Goal: Task Accomplishment & Management: Use online tool/utility

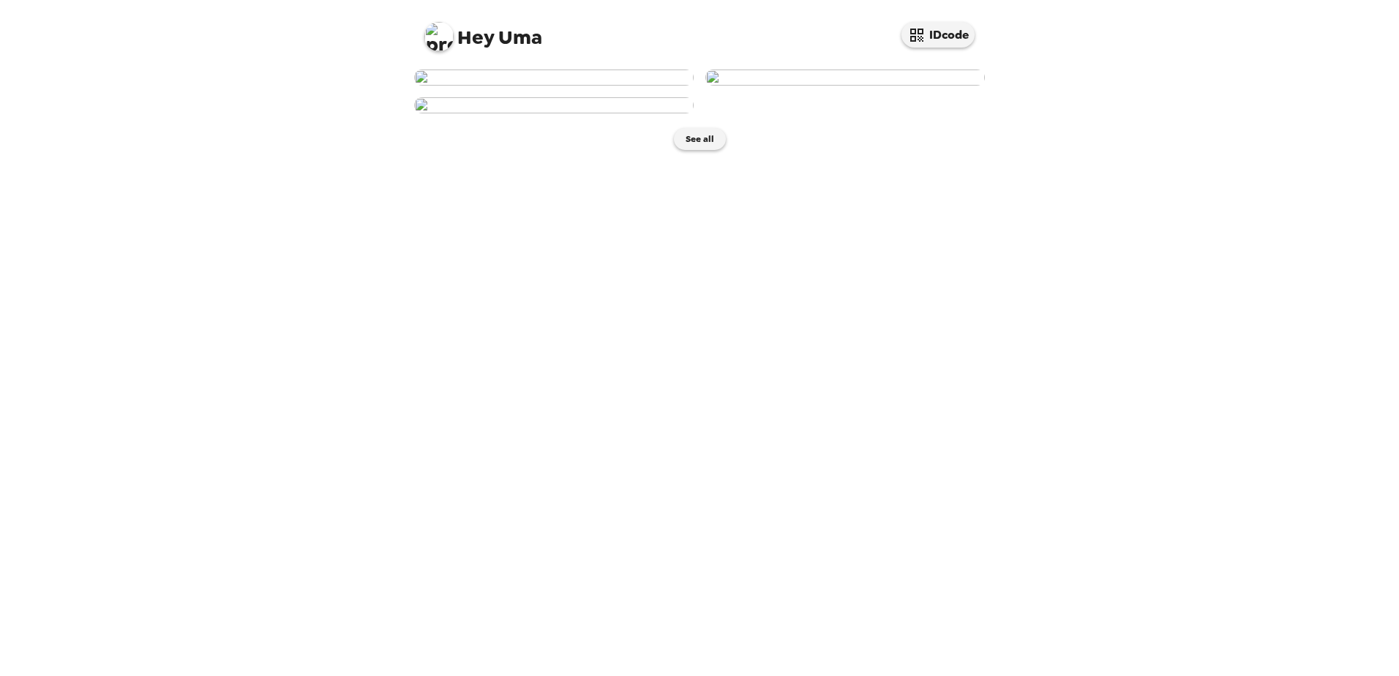
click at [559, 86] on img at bounding box center [553, 77] width 279 height 16
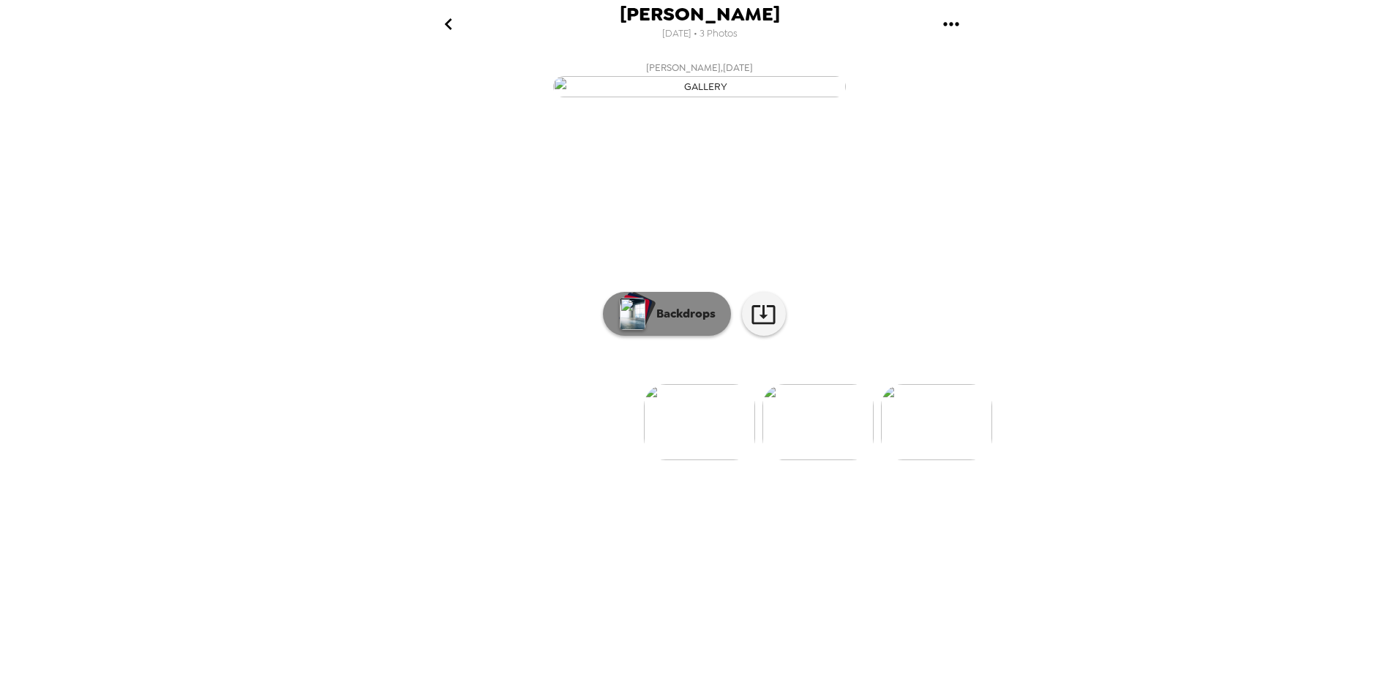
click at [677, 336] on button "Backdrops" at bounding box center [667, 314] width 128 height 44
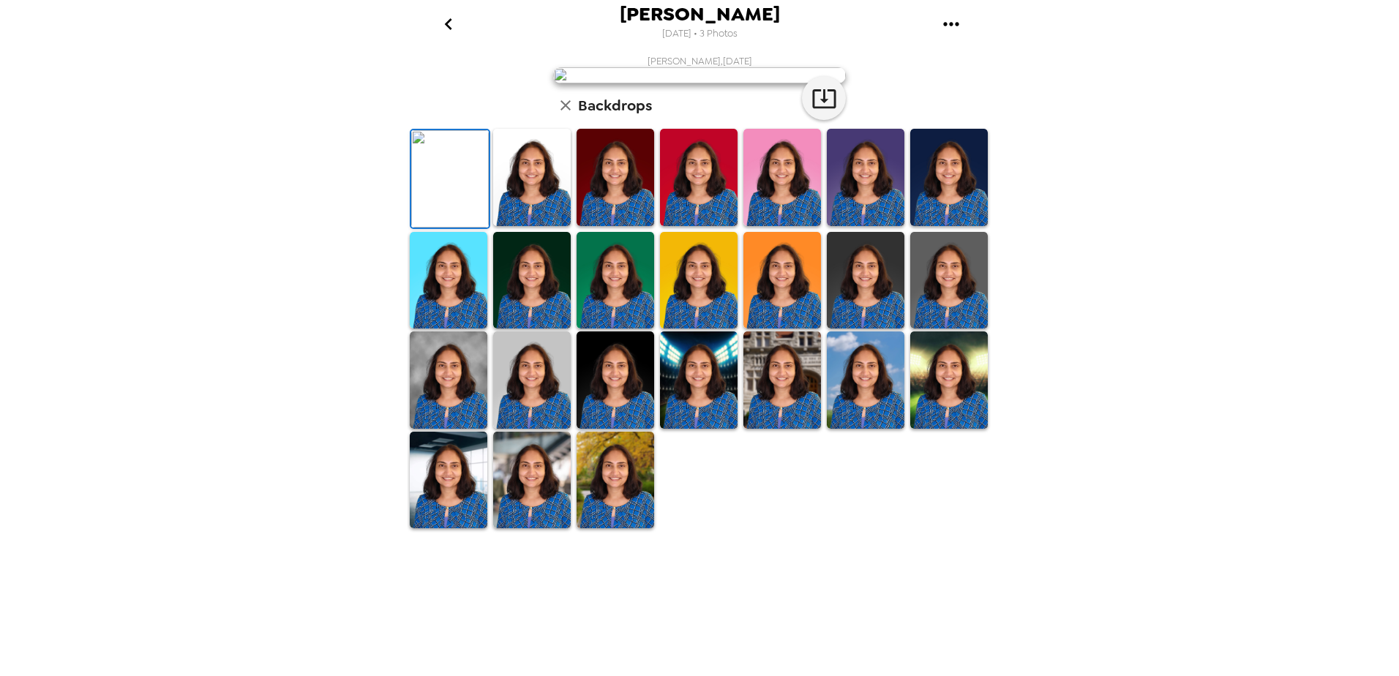
click at [539, 226] on img at bounding box center [532, 177] width 78 height 97
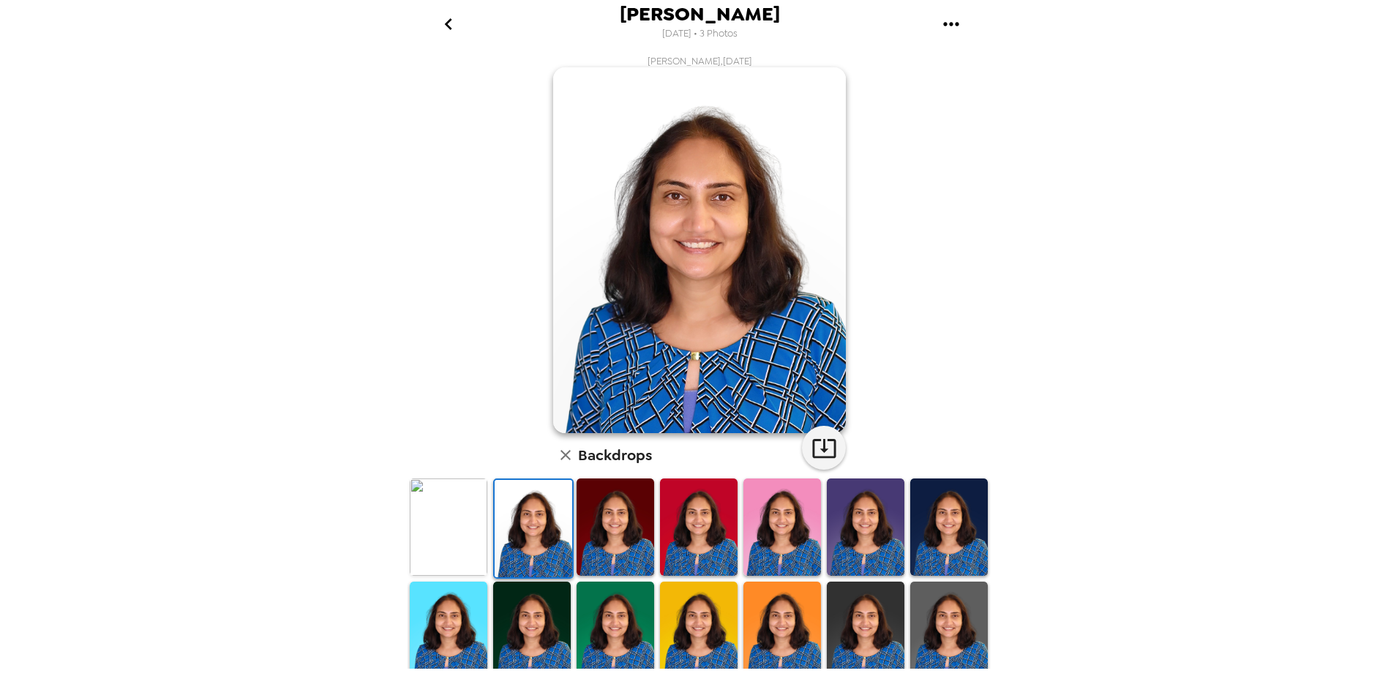
click at [601, 515] on img at bounding box center [615, 526] width 78 height 97
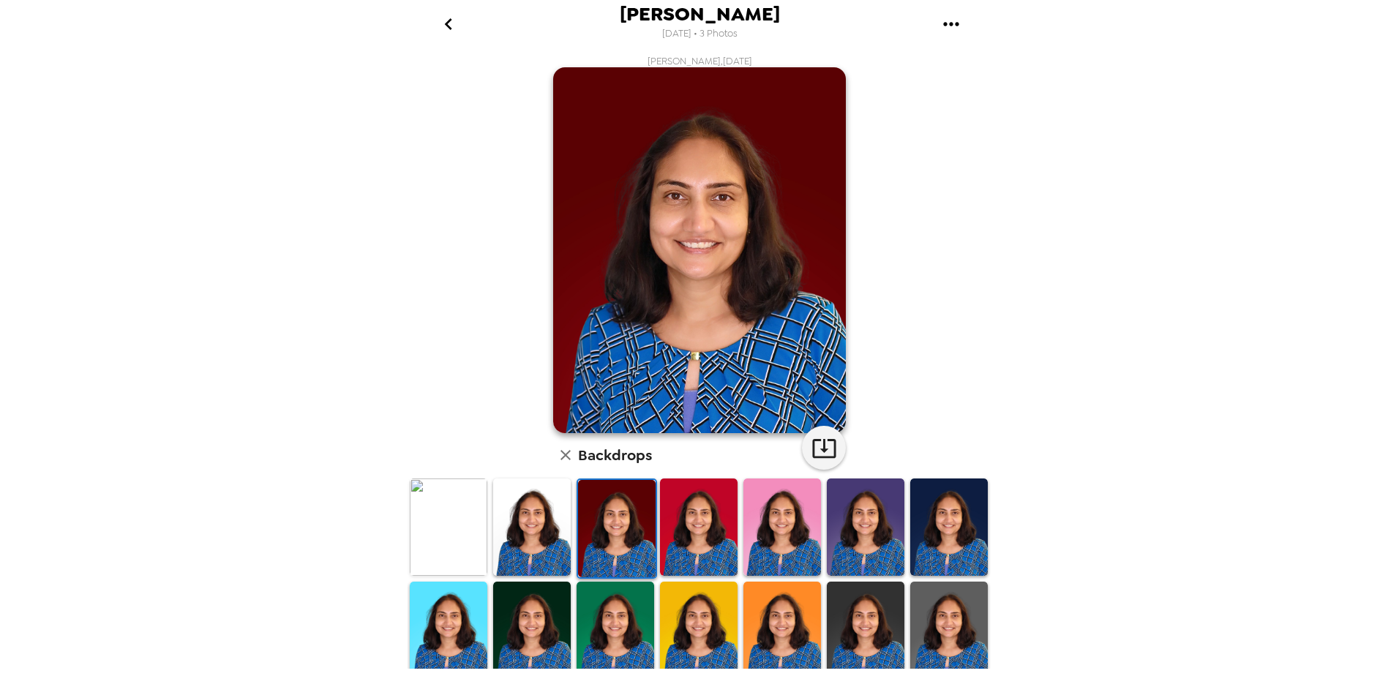
click at [762, 526] on img at bounding box center [782, 526] width 78 height 97
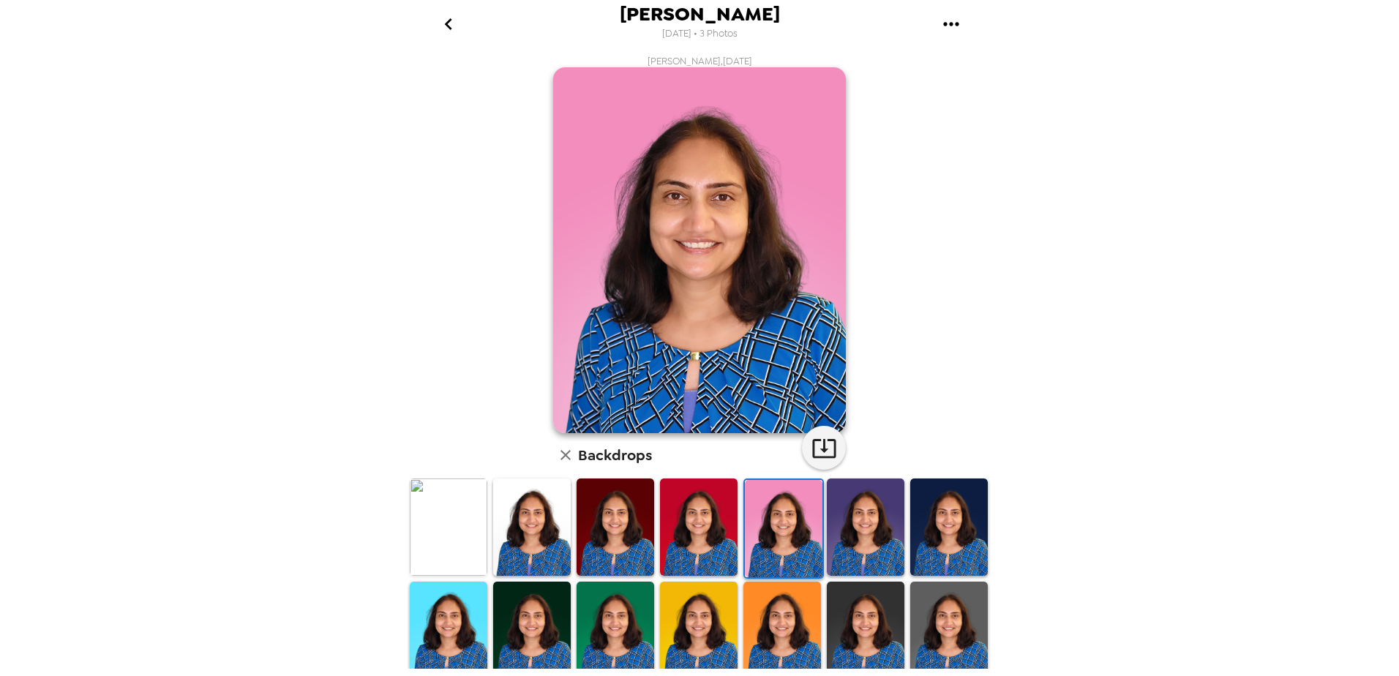
click at [824, 528] on div at bounding box center [865, 528] width 83 height 103
click at [784, 523] on img at bounding box center [784, 528] width 78 height 97
click at [841, 525] on img at bounding box center [866, 526] width 78 height 97
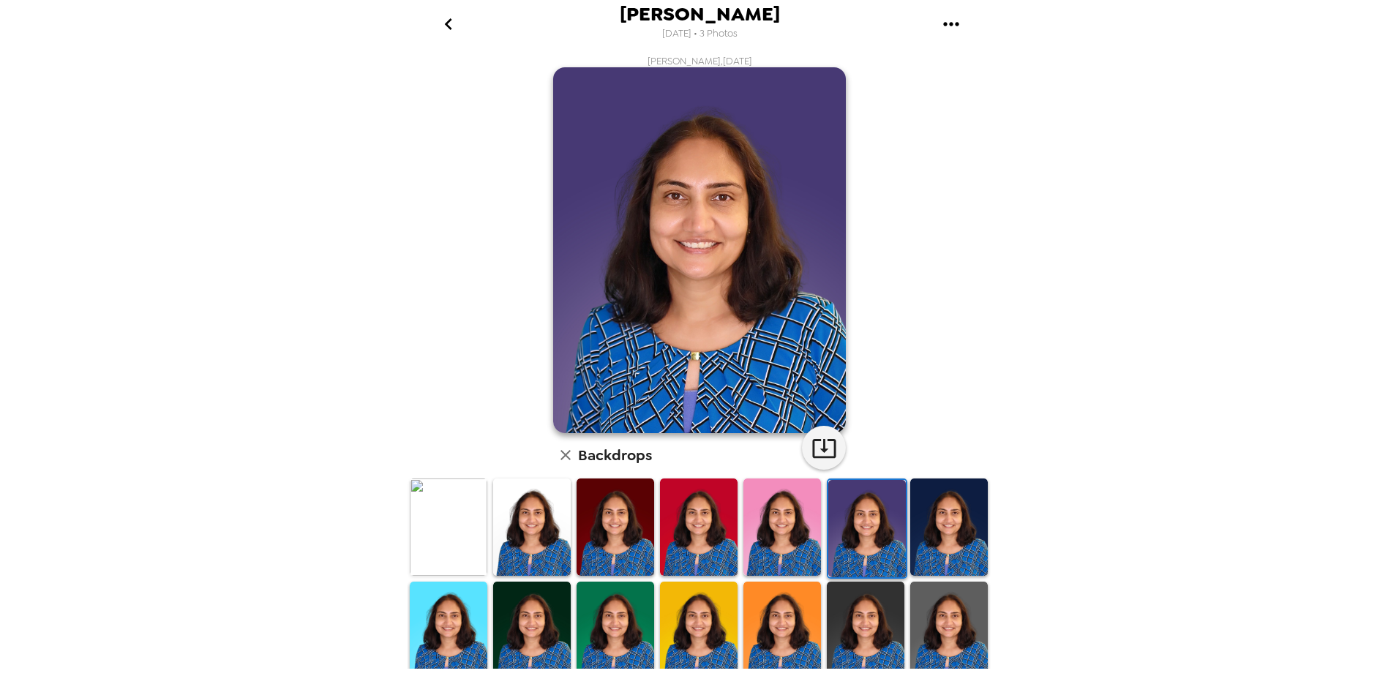
click at [936, 534] on img at bounding box center [949, 526] width 78 height 97
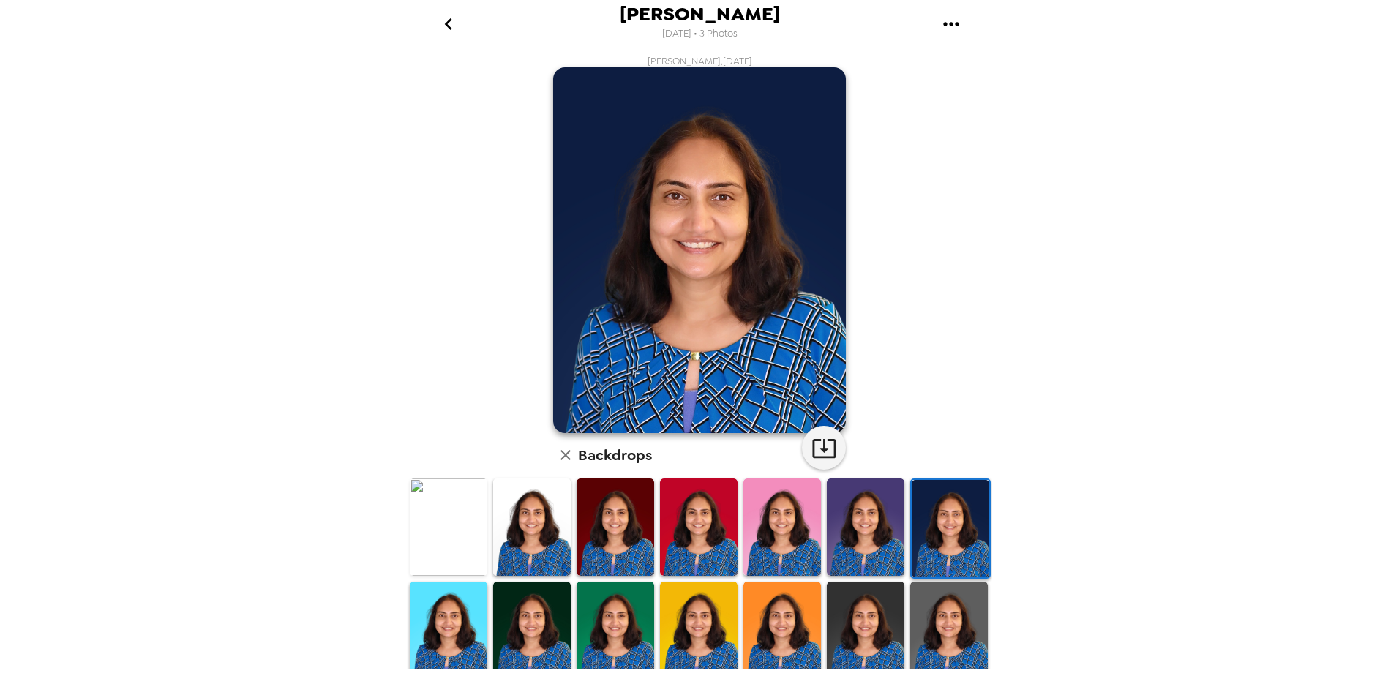
click at [935, 631] on img at bounding box center [949, 630] width 78 height 97
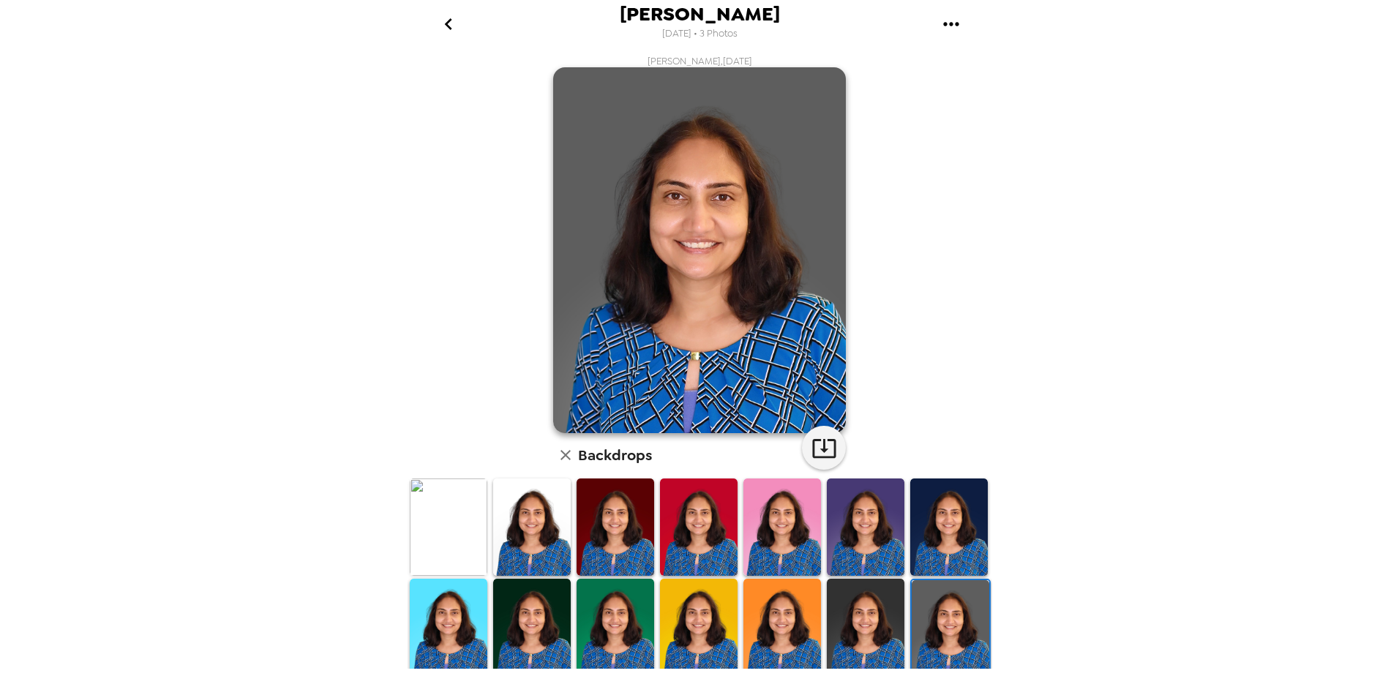
click at [873, 631] on img at bounding box center [866, 627] width 78 height 97
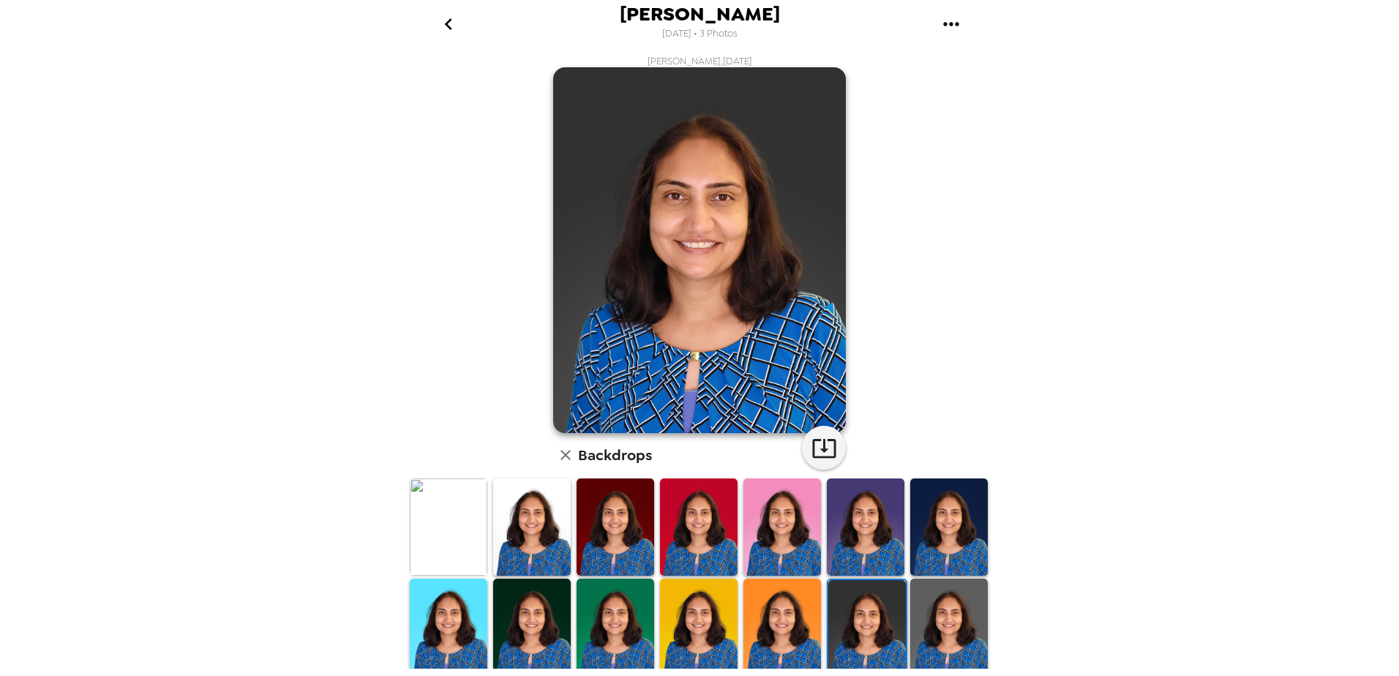
click at [794, 620] on img at bounding box center [782, 627] width 78 height 97
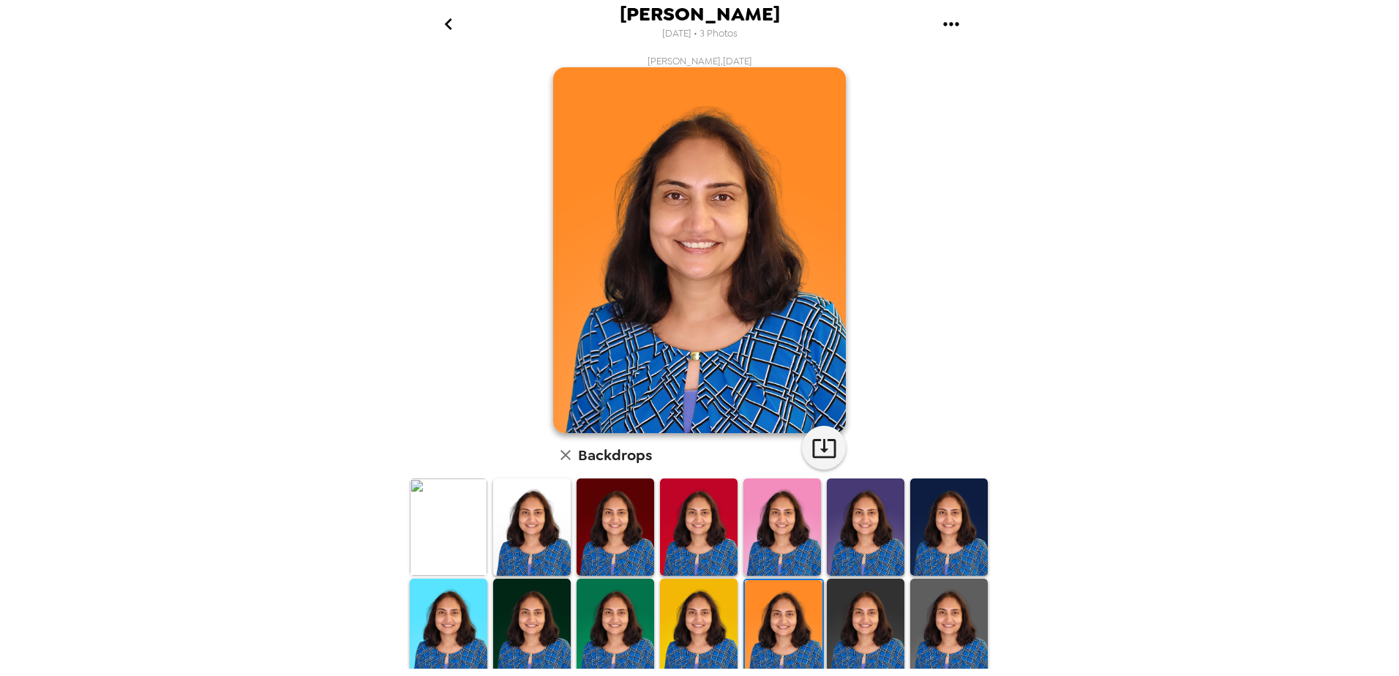
click at [693, 612] on img at bounding box center [699, 627] width 78 height 97
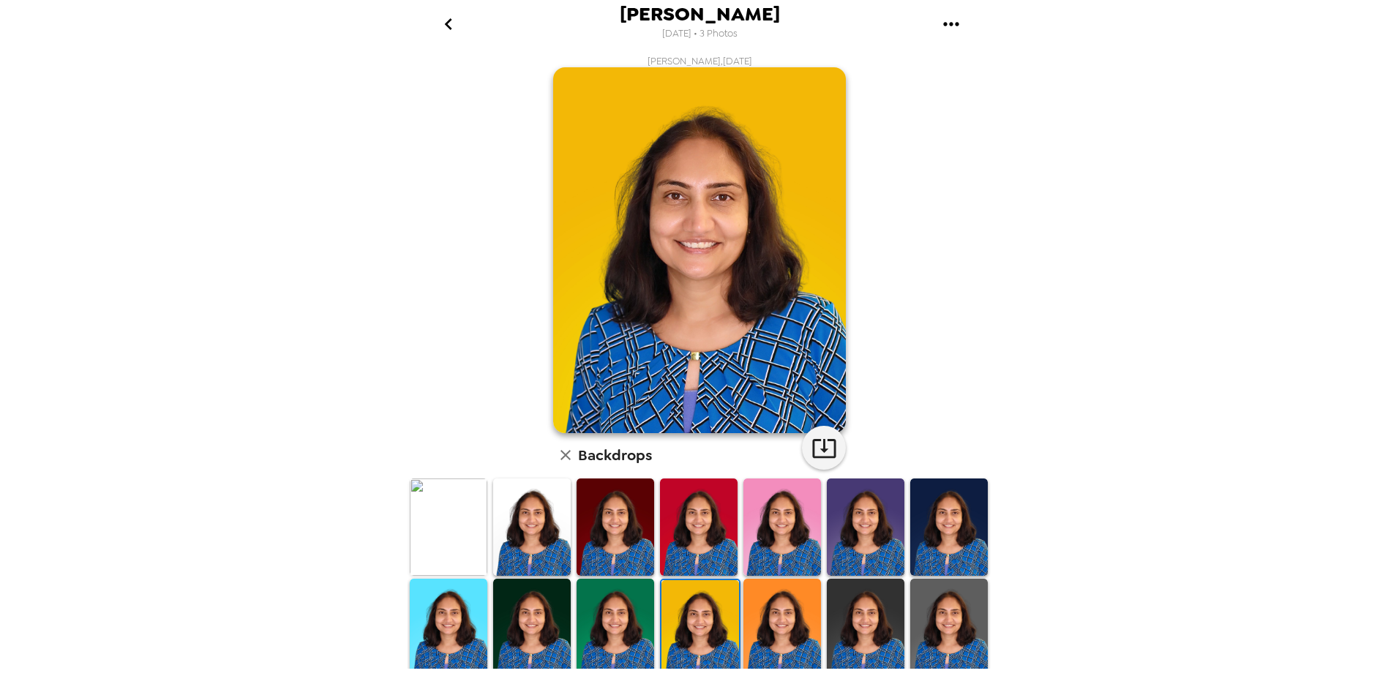
click at [621, 606] on img at bounding box center [615, 627] width 78 height 97
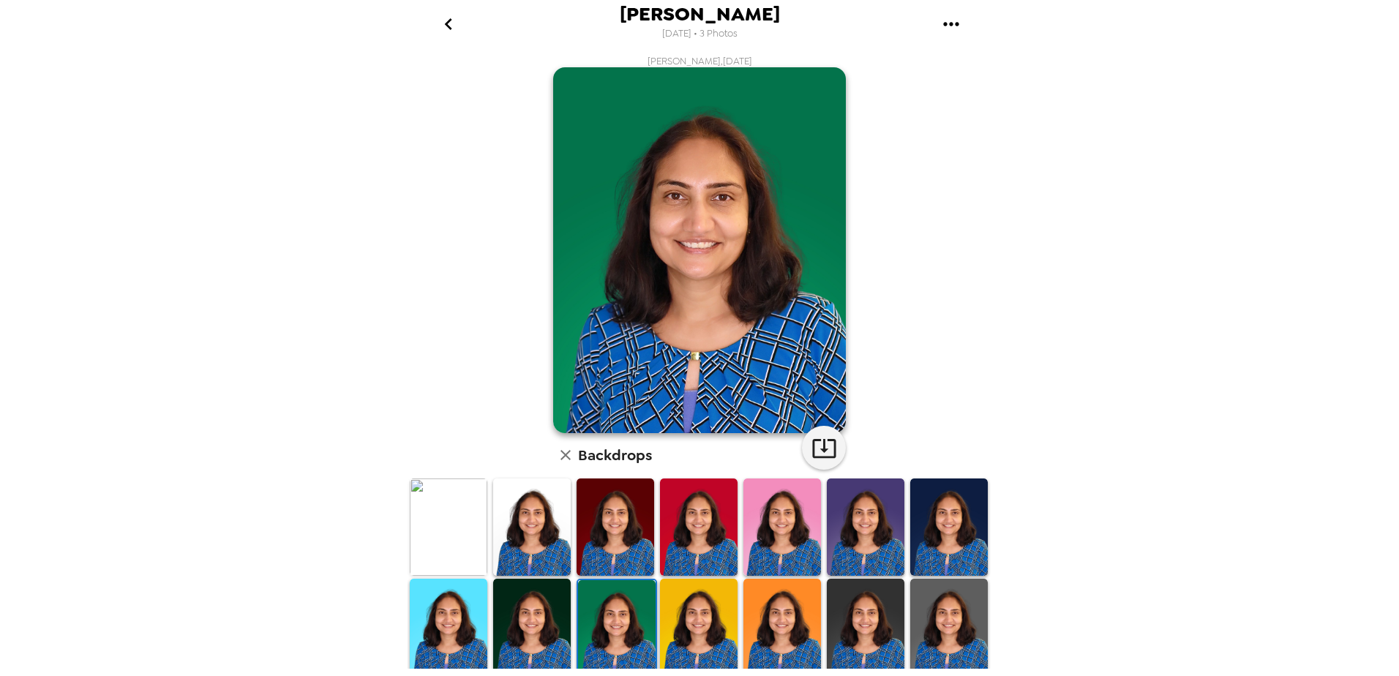
click at [544, 602] on img at bounding box center [532, 627] width 78 height 97
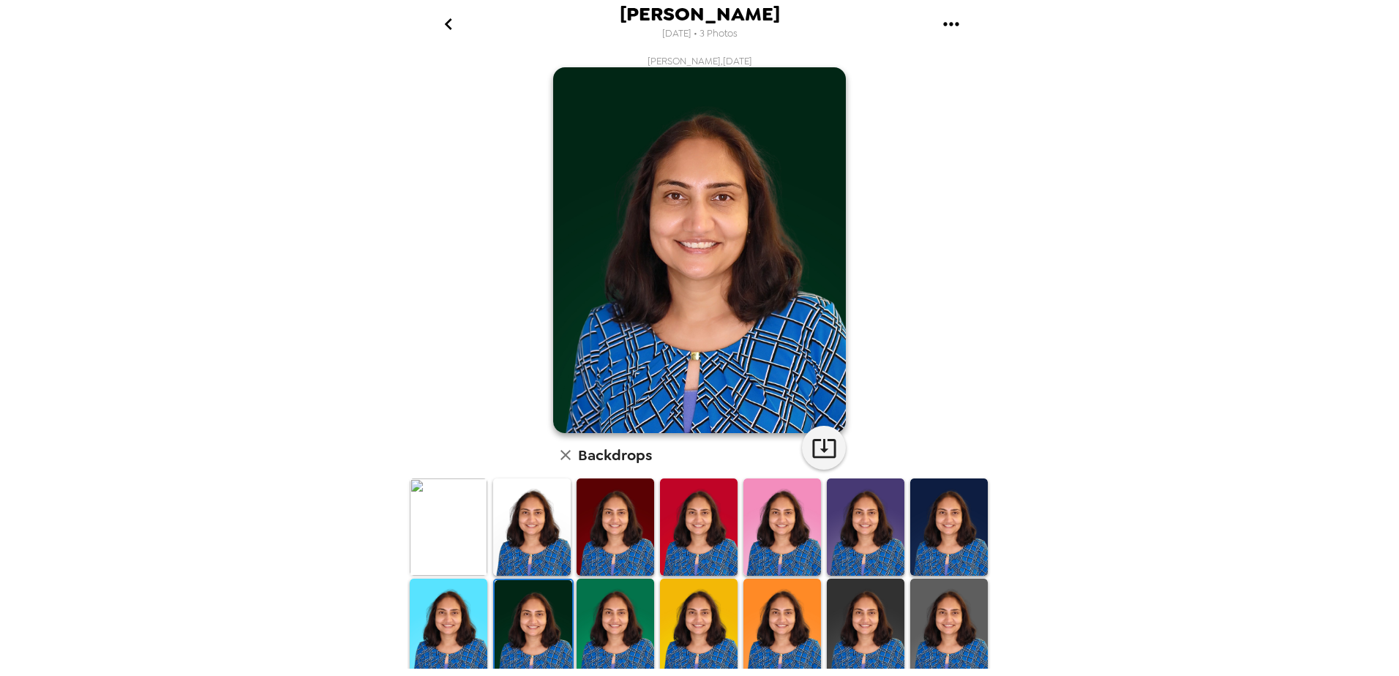
click at [450, 613] on img at bounding box center [449, 627] width 78 height 97
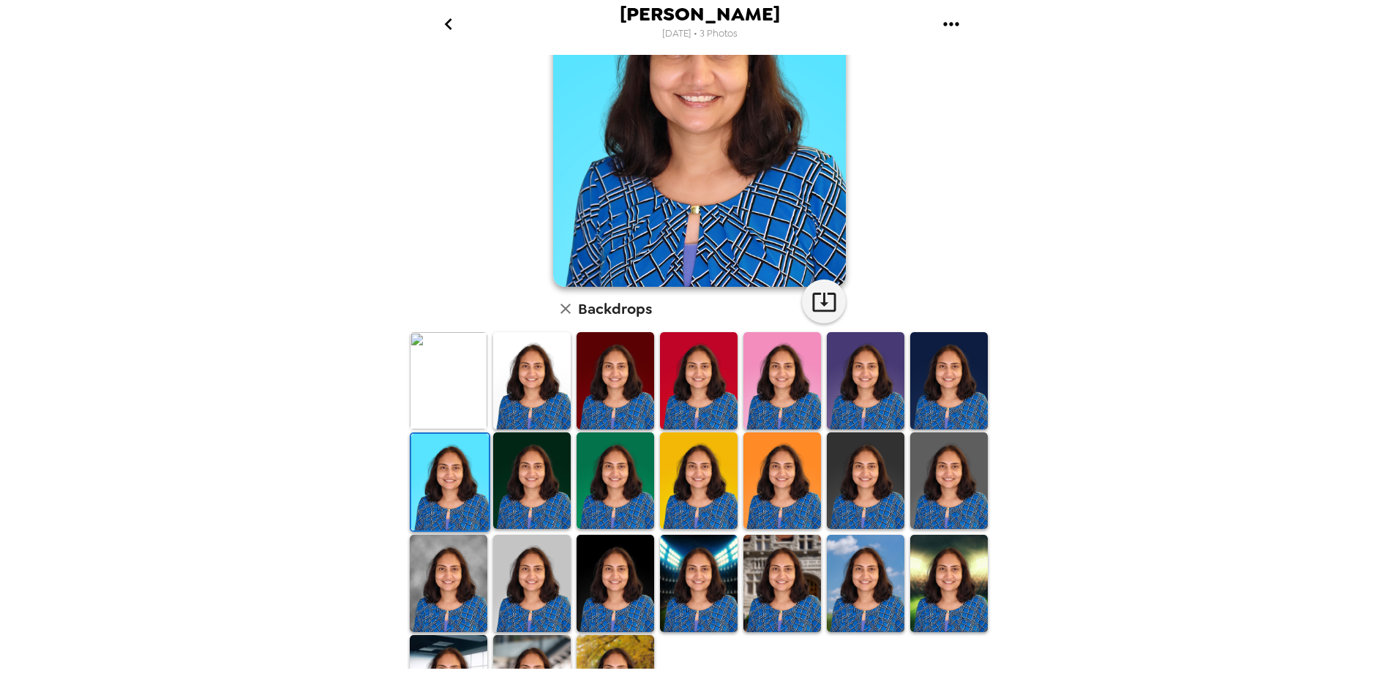
scroll to position [203, 0]
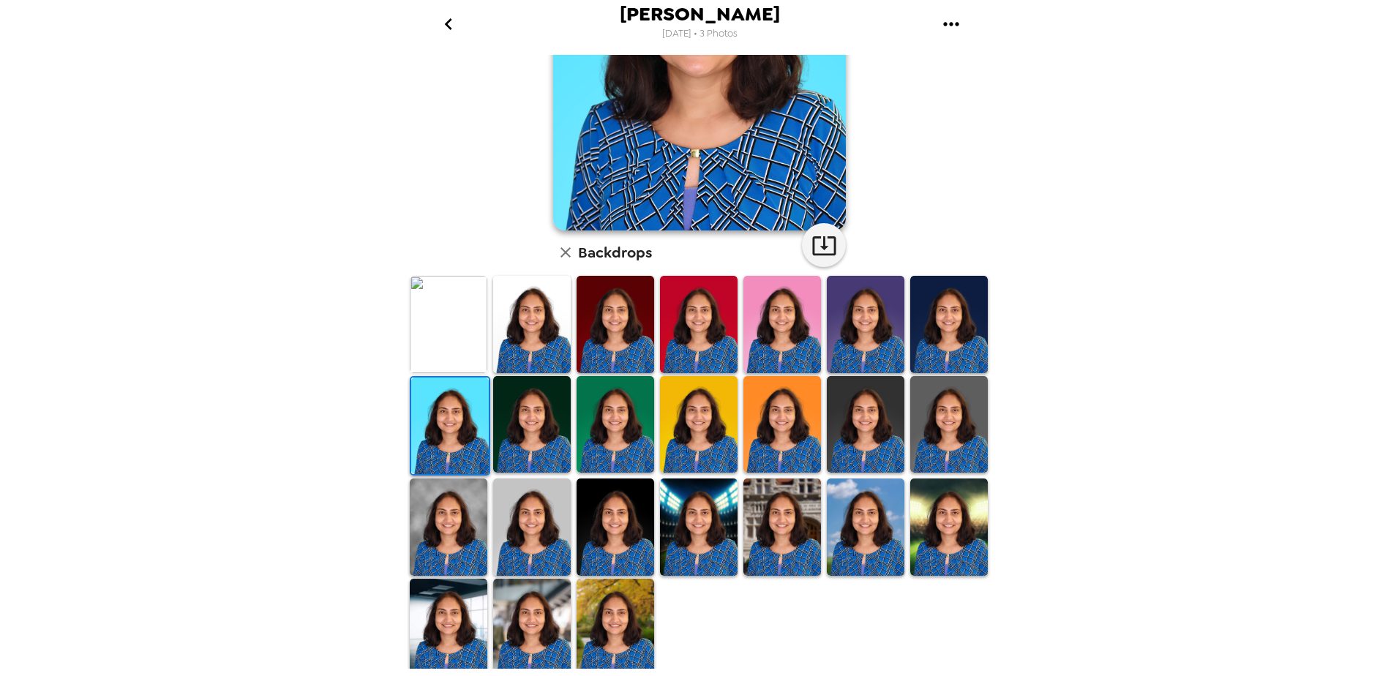
click at [936, 529] on img at bounding box center [949, 526] width 78 height 97
